Goal: Task Accomplishment & Management: Use online tool/utility

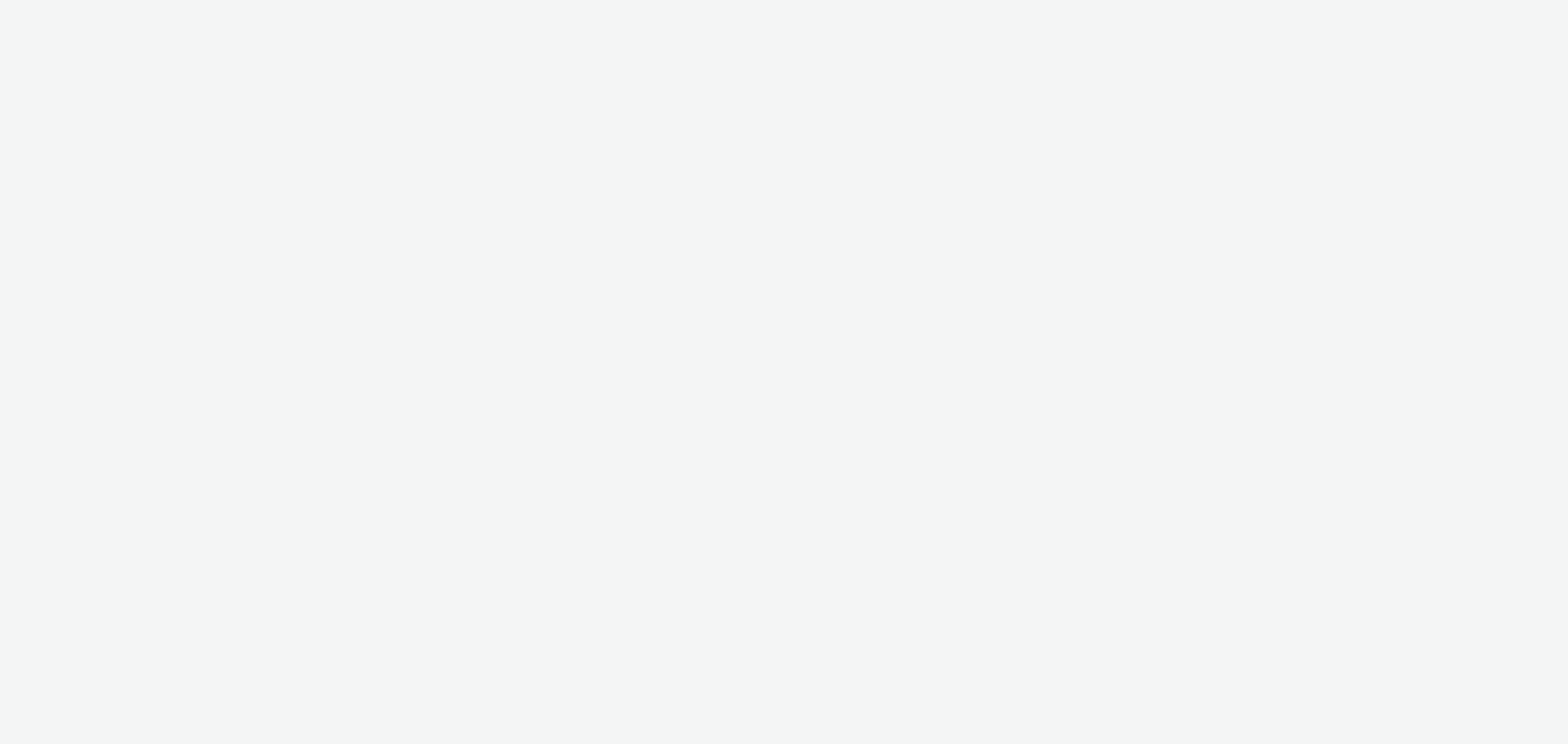
select select "2c2adb54-625a-45e4-8d54-55ad645251ae"
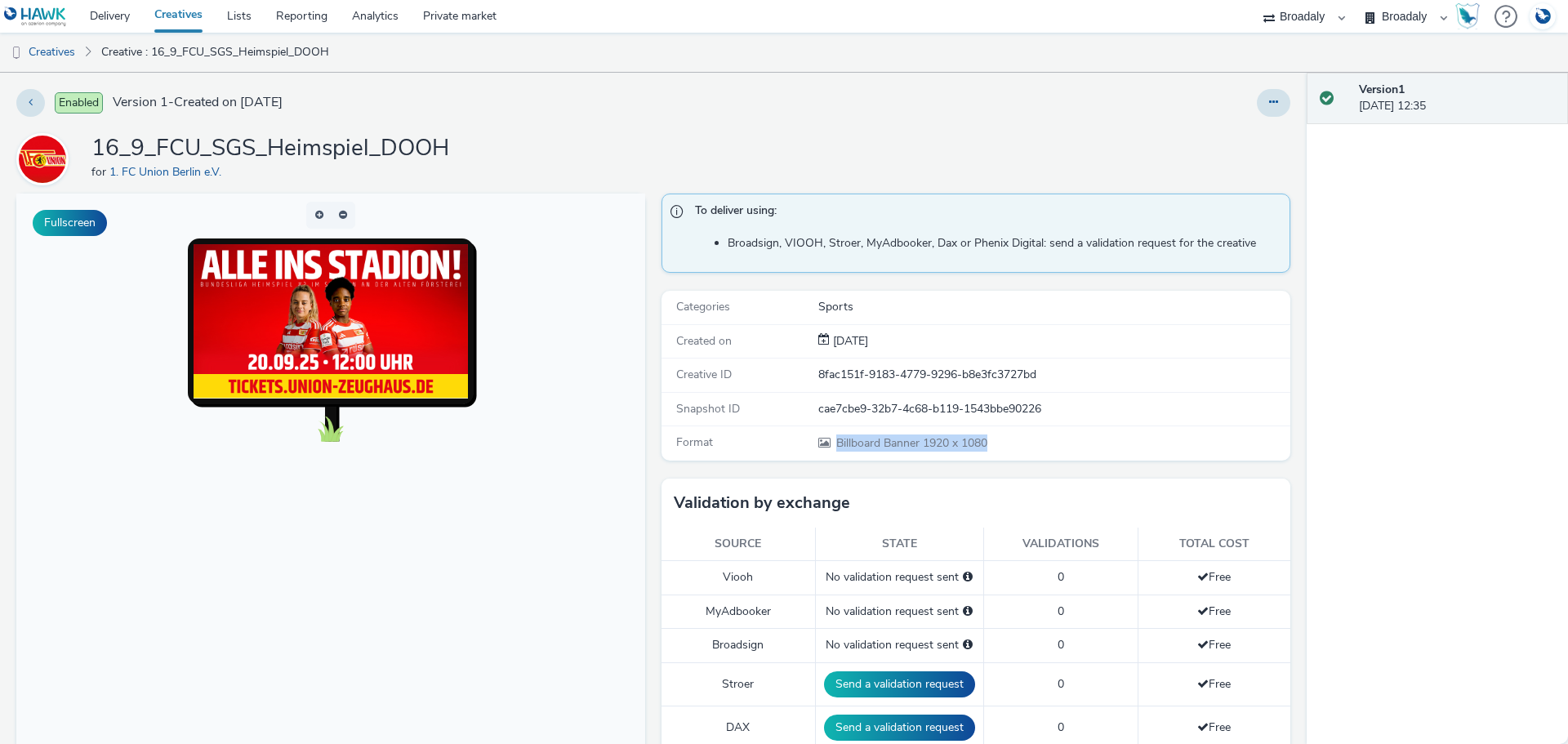
drag, startPoint x: 990, startPoint y: 447, endPoint x: 824, endPoint y: 444, distance: 166.0
click at [824, 444] on div "Billboard Banner 1920 x 1080" at bounding box center [1053, 442] width 470 height 17
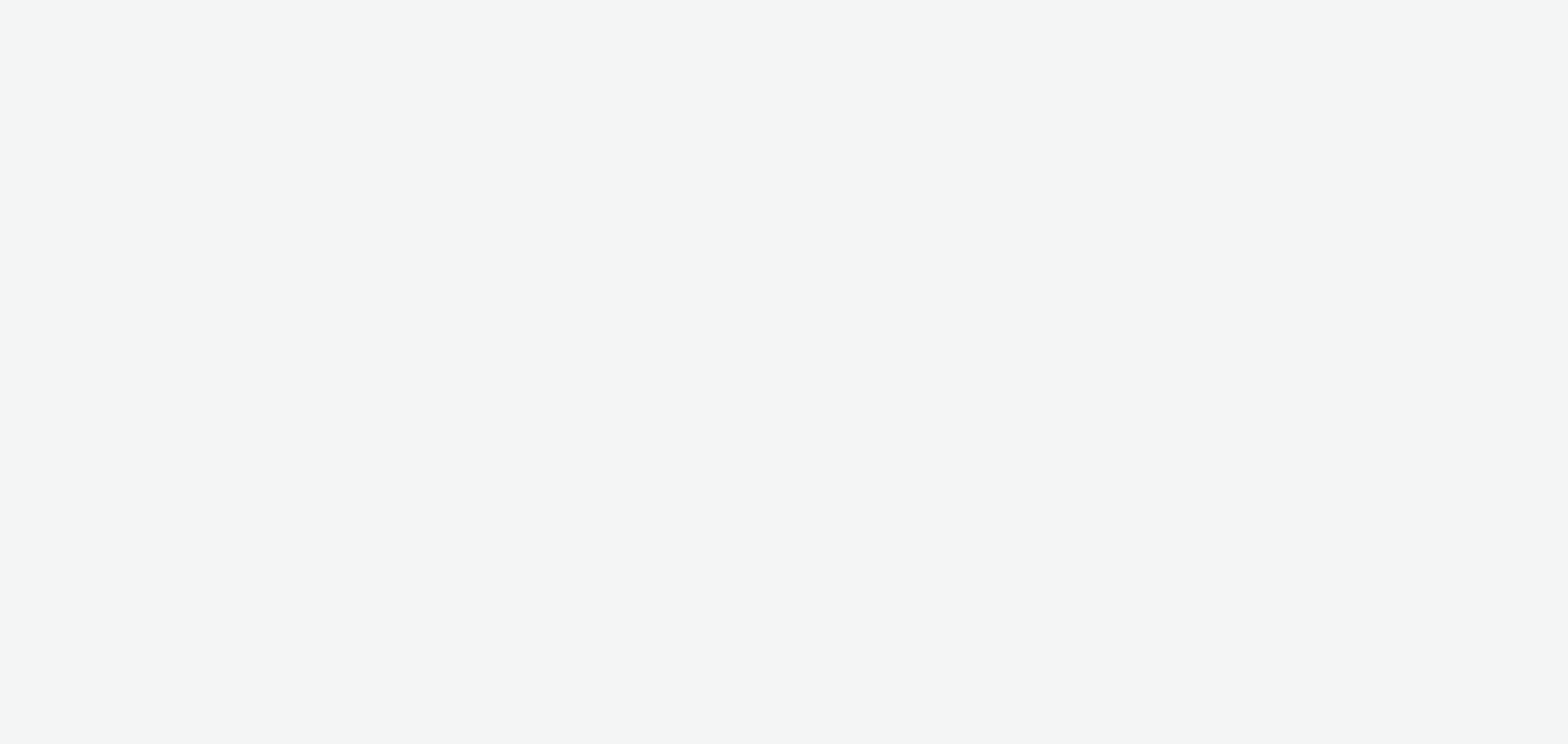
select select "2c2adb54-625a-45e4-8d54-55ad645251ae"
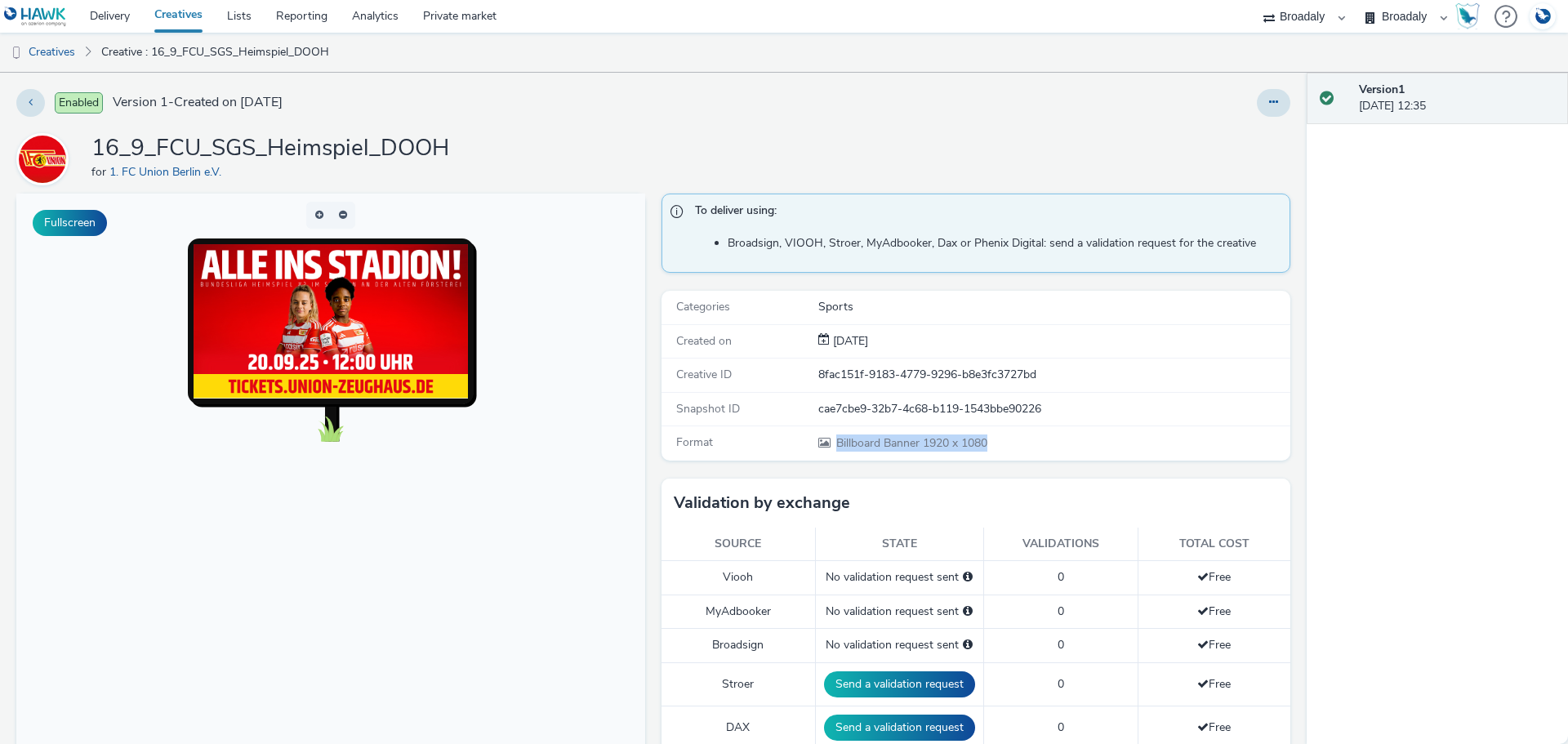
drag, startPoint x: 830, startPoint y: 445, endPoint x: 996, endPoint y: 445, distance: 166.0
click at [996, 445] on div "Billboard Banner 1920 x 1080" at bounding box center [1053, 442] width 470 height 17
drag, startPoint x: 983, startPoint y: 442, endPoint x: 829, endPoint y: 454, distance: 154.5
click at [829, 454] on div "Format Billboard Banner 1920 x 1080" at bounding box center [977, 442] width 629 height 34
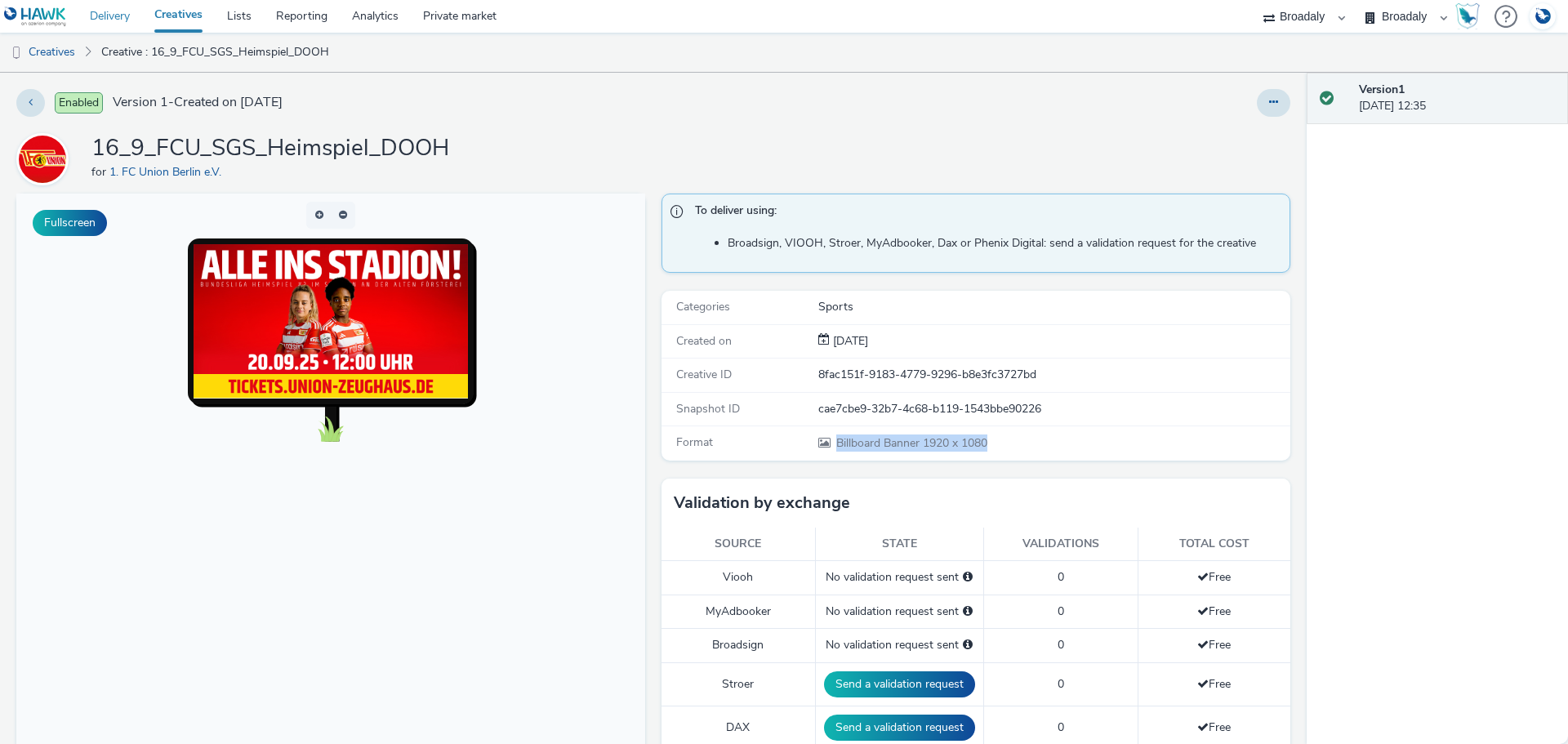
click at [123, 5] on link "Delivery" at bounding box center [109, 16] width 64 height 33
